Goal: Transaction & Acquisition: Purchase product/service

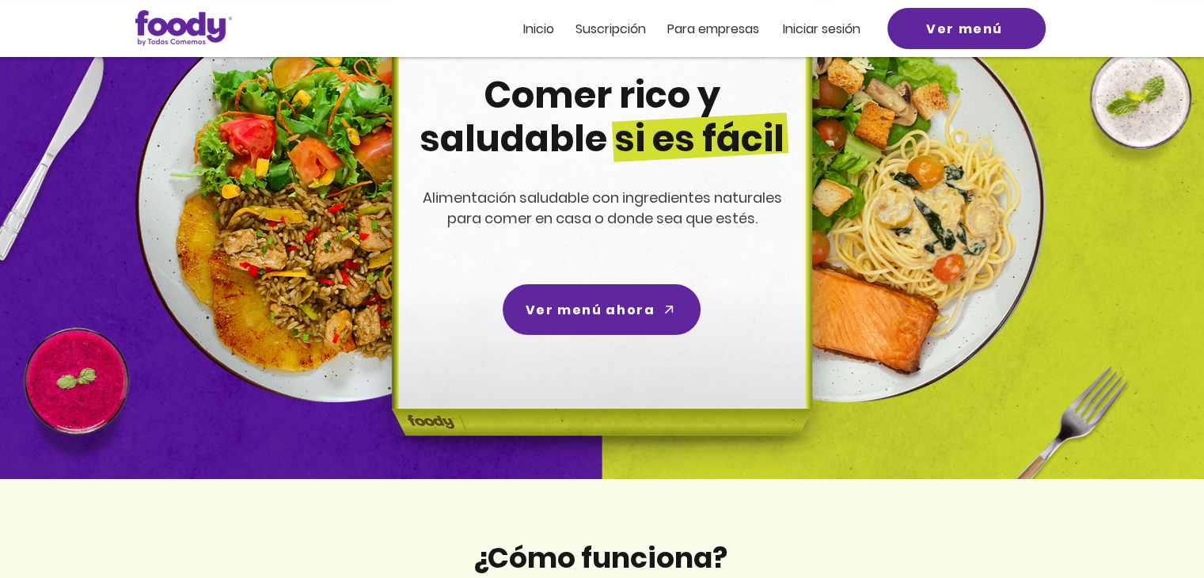
scroll to position [158, 0]
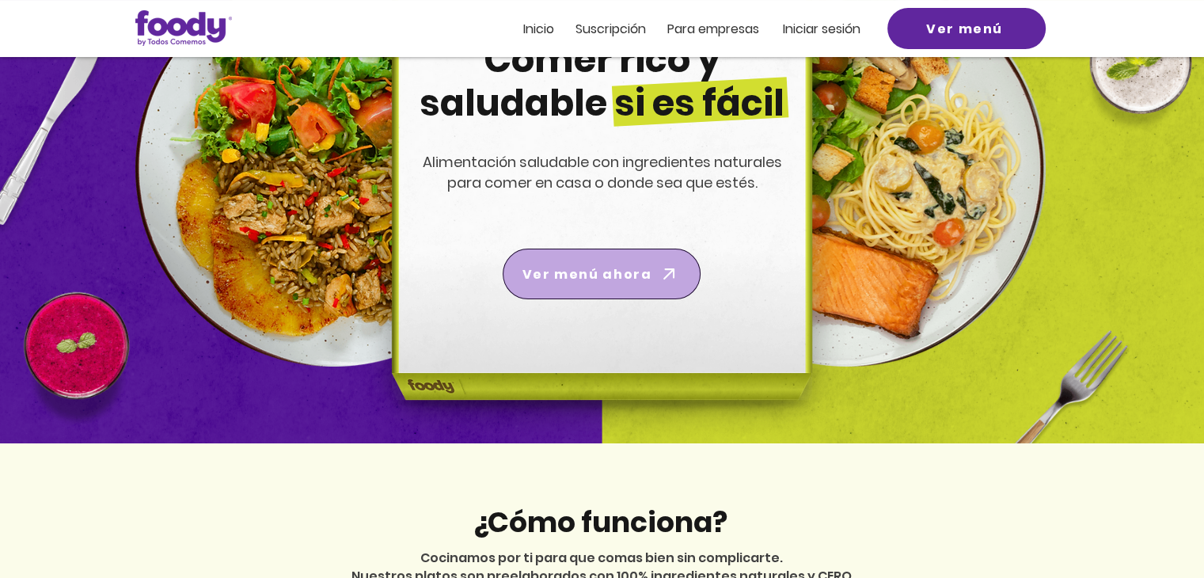
click at [601, 282] on span "Ver menú ahora" at bounding box center [587, 274] width 129 height 20
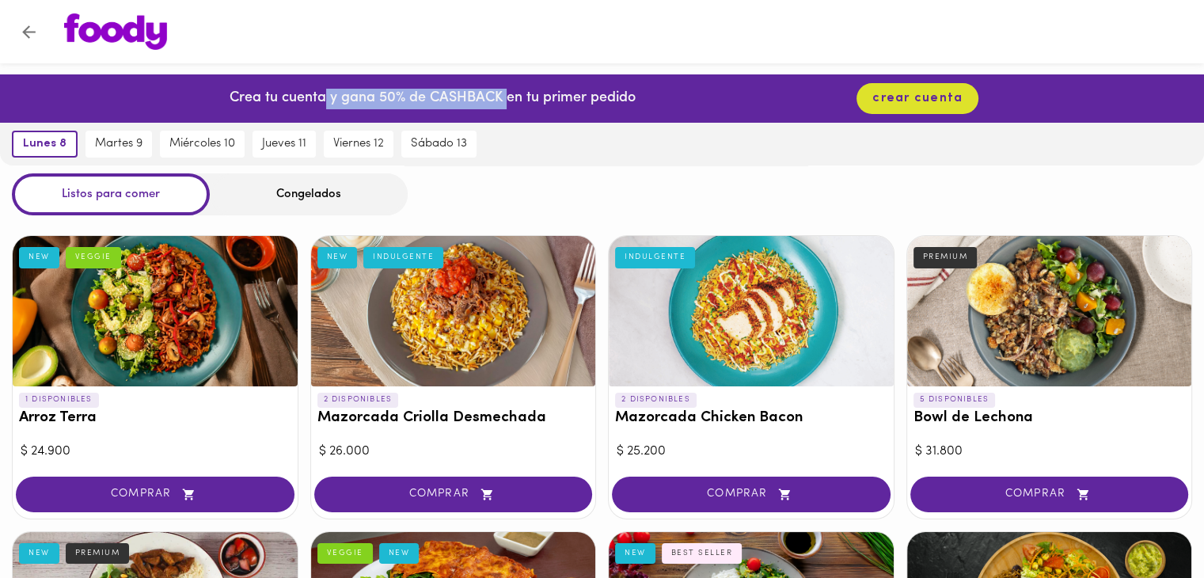
drag, startPoint x: 325, startPoint y: 98, endPoint x: 511, endPoint y: 101, distance: 185.3
click at [511, 99] on p "Crea tu cuenta y gana 50% de CASHBACK en tu primer pedido" at bounding box center [433, 99] width 406 height 21
click at [476, 96] on p "Crea tu cuenta y gana 50% de CASHBACK en tu primer pedido" at bounding box center [433, 99] width 406 height 21
